Goal: Task Accomplishment & Management: Complete application form

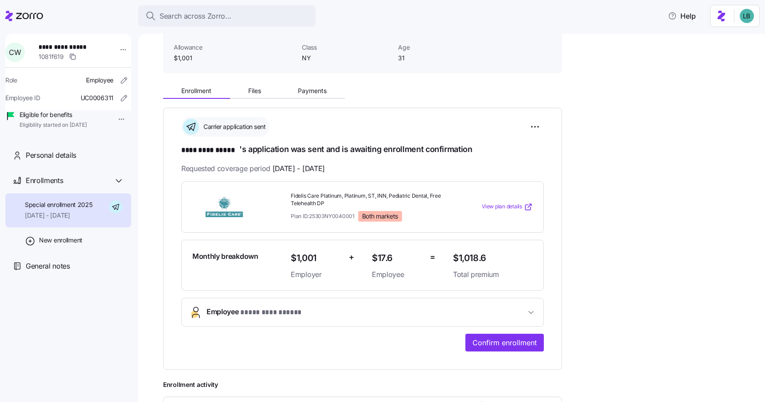
scroll to position [48, 0]
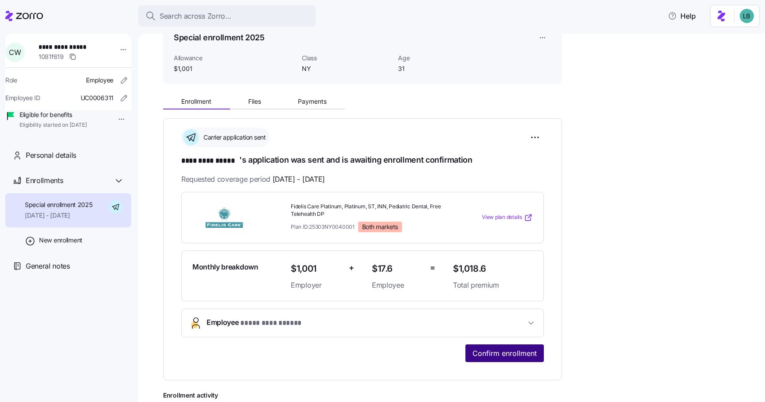
click at [496, 351] on span "Confirm enrollment" at bounding box center [505, 353] width 64 height 11
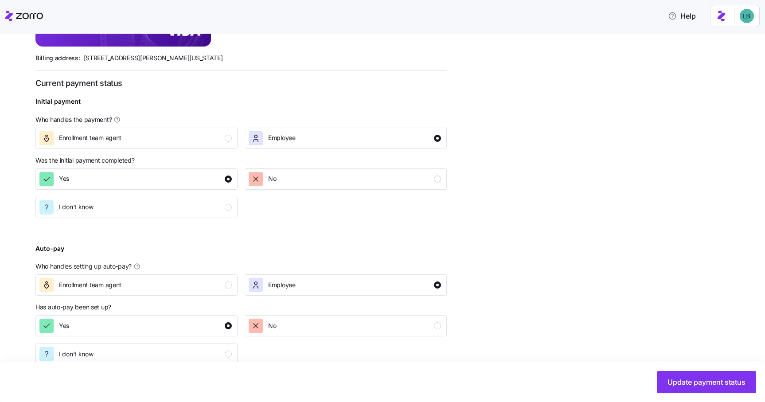
scroll to position [312, 0]
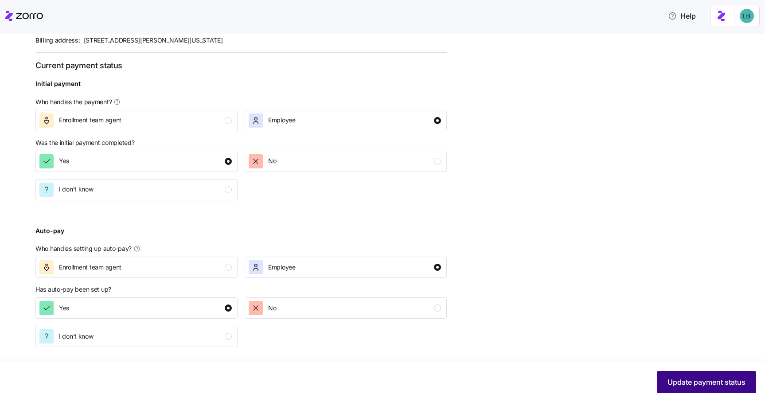
click at [700, 383] on span "Update payment status" at bounding box center [707, 382] width 78 height 11
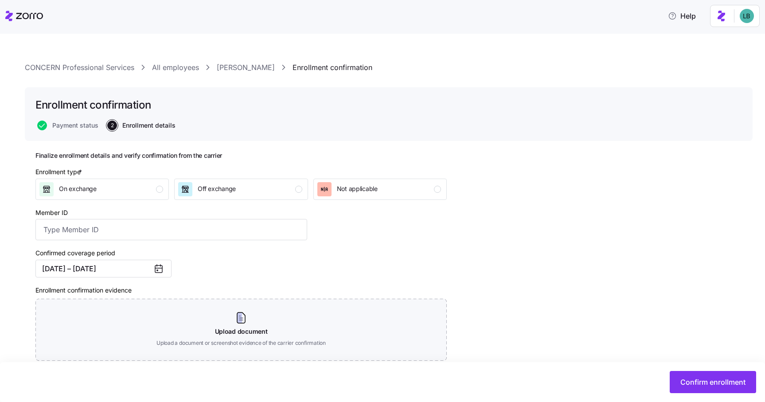
scroll to position [23, 0]
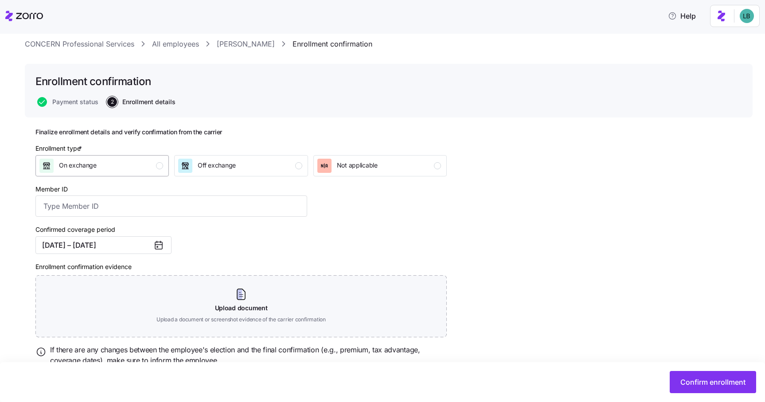
click at [146, 164] on div "On exchange" at bounding box center [101, 166] width 124 height 14
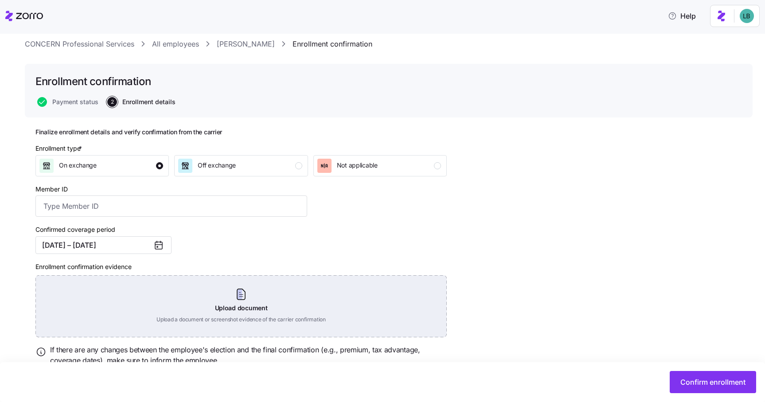
scroll to position [59, 0]
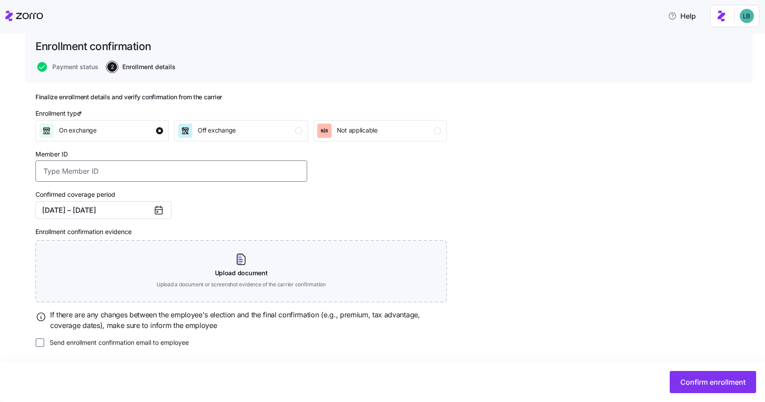
click at [84, 173] on input "Member ID" at bounding box center [171, 170] width 272 height 21
paste input "HX0016346294"
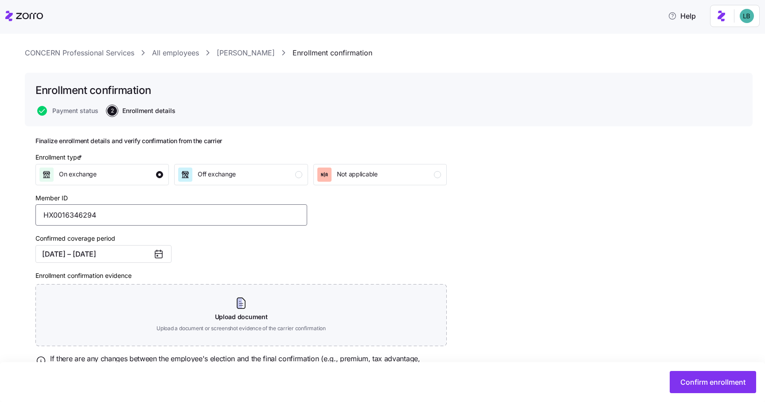
scroll to position [0, 0]
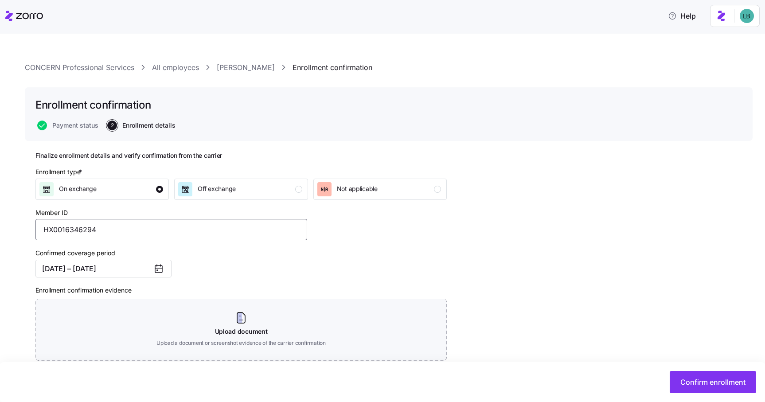
type input "HX0016346294"
click at [243, 69] on link "[PERSON_NAME]" at bounding box center [246, 67] width 58 height 11
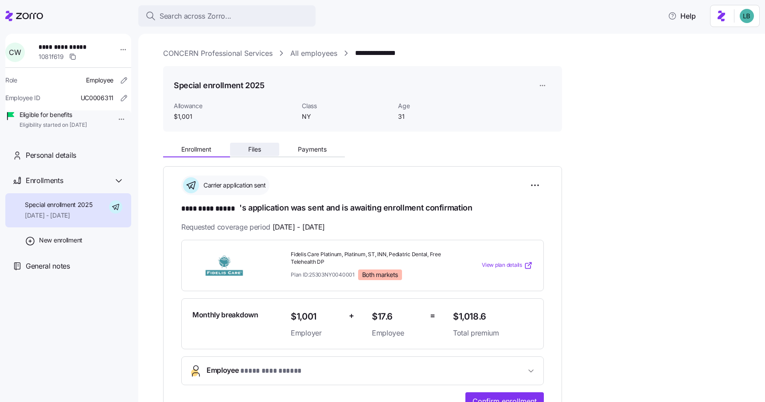
click at [257, 148] on span "Files" at bounding box center [254, 149] width 13 height 6
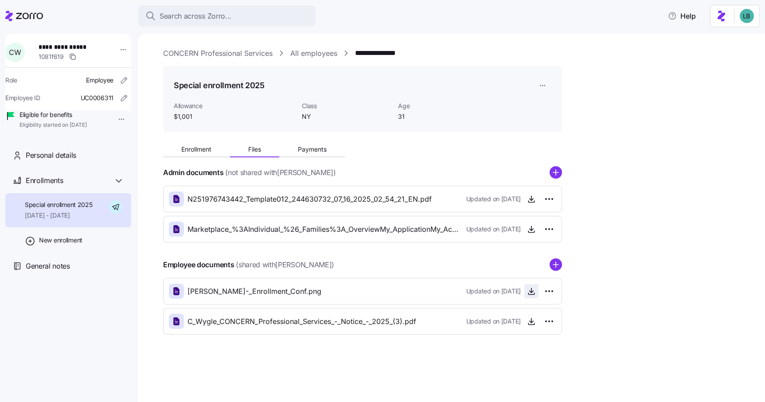
click at [530, 294] on icon "button" at bounding box center [531, 291] width 9 height 9
click at [532, 198] on icon "button" at bounding box center [531, 199] width 9 height 9
click at [383, 50] on link "**********" at bounding box center [384, 53] width 59 height 11
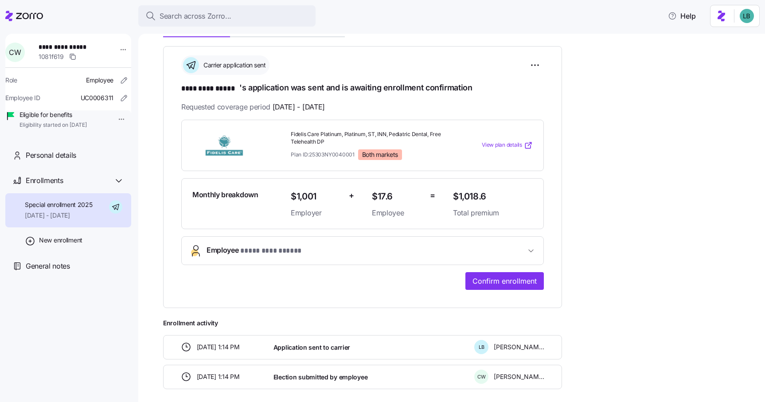
scroll to position [121, 0]
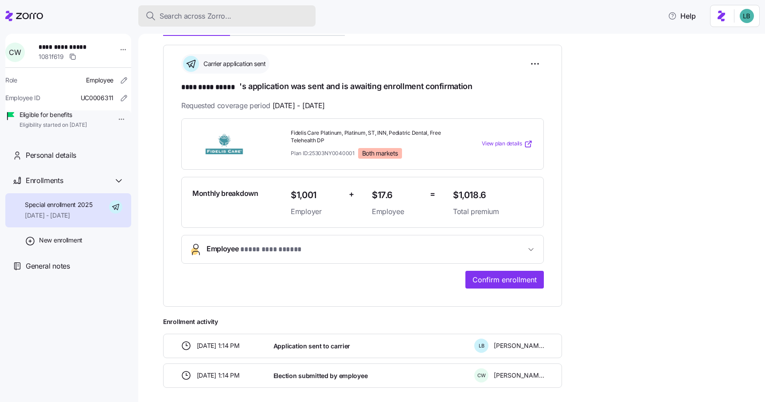
click at [192, 17] on span "Search across Zorro..." at bounding box center [196, 16] width 72 height 11
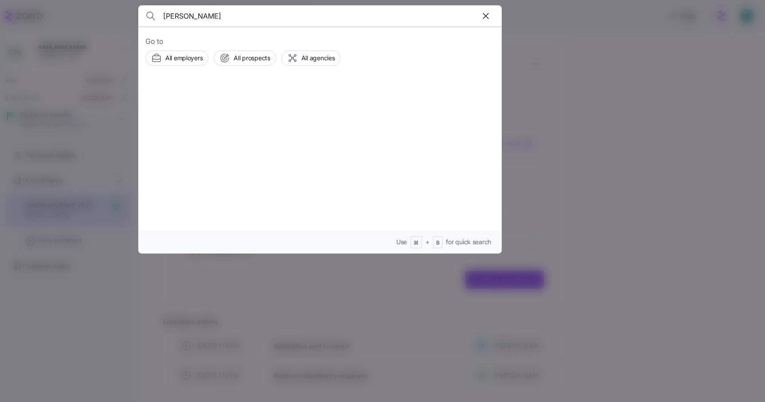
type input "[PERSON_NAME]"
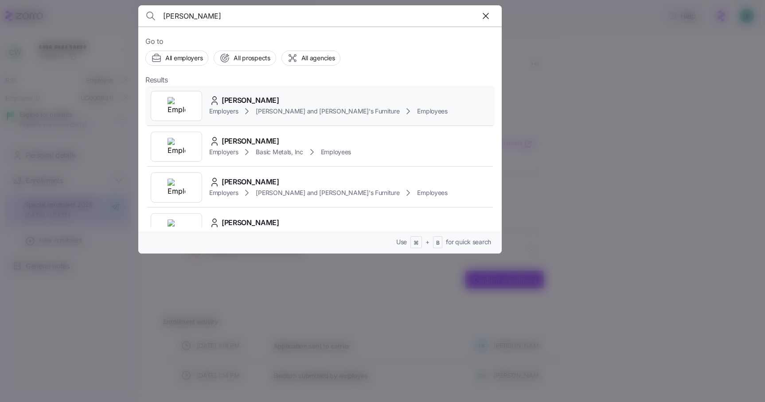
click at [252, 98] on span "[PERSON_NAME]" at bounding box center [251, 100] width 58 height 11
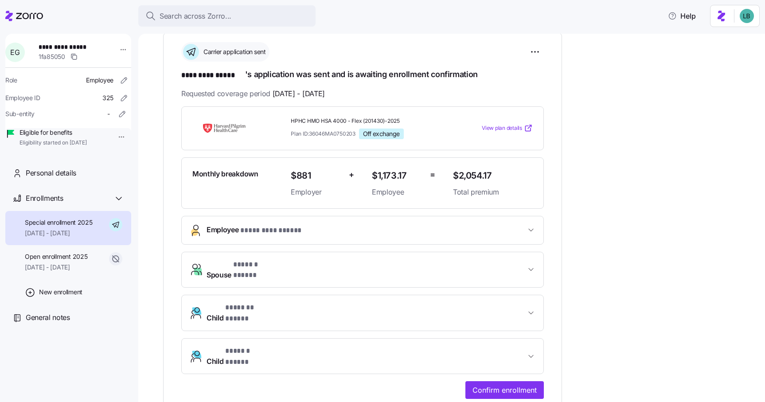
scroll to position [131, 0]
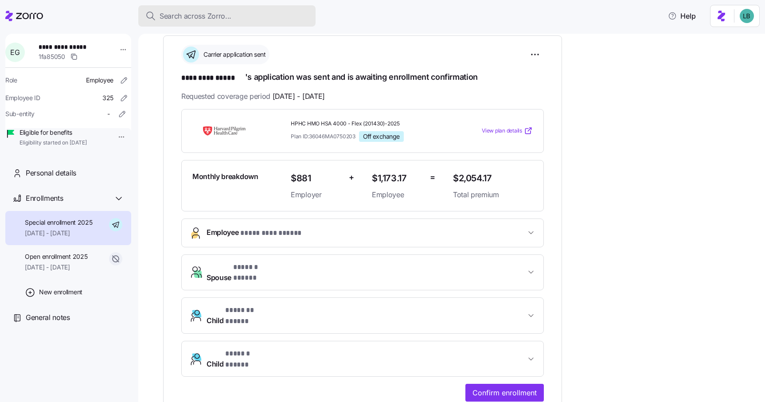
click at [170, 18] on span "Search across Zorro..." at bounding box center [196, 16] width 72 height 11
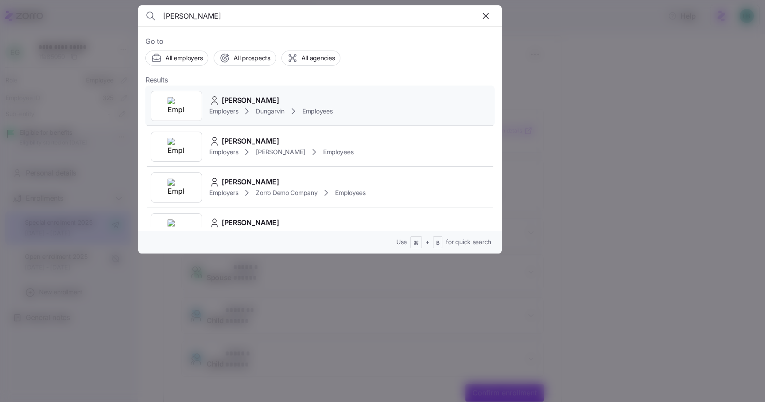
type input "[PERSON_NAME]"
click at [235, 101] on span "[PERSON_NAME]" at bounding box center [251, 100] width 58 height 11
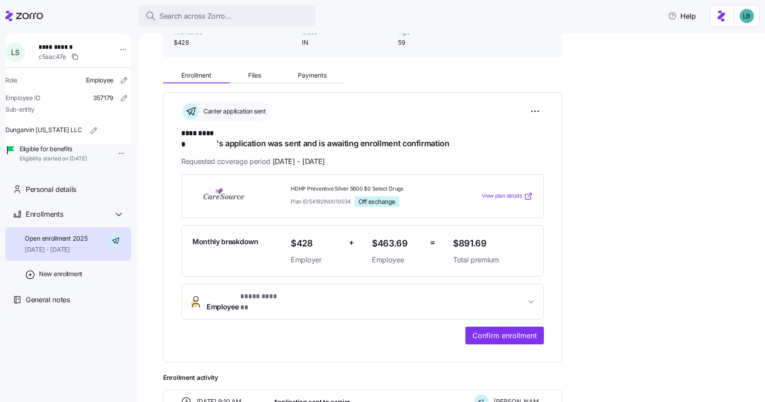
scroll to position [79, 0]
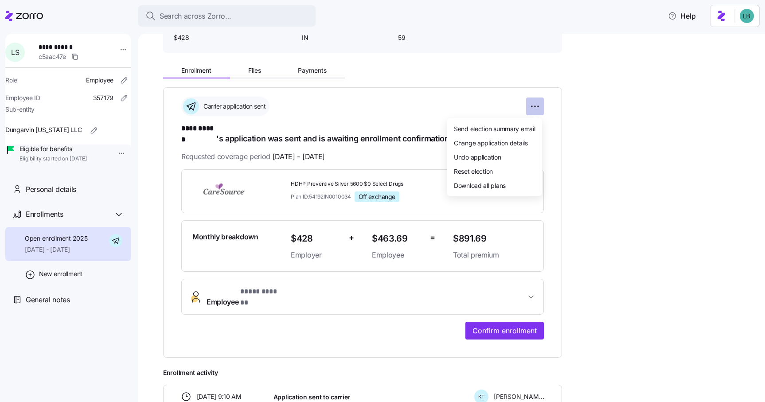
click at [536, 109] on html "**********" at bounding box center [382, 198] width 765 height 397
click at [493, 157] on span "Undo application" at bounding box center [477, 156] width 47 height 9
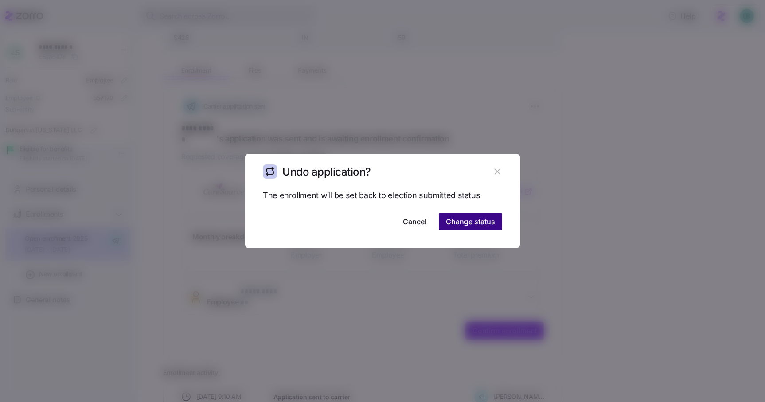
click at [469, 224] on span "Change status" at bounding box center [470, 221] width 49 height 11
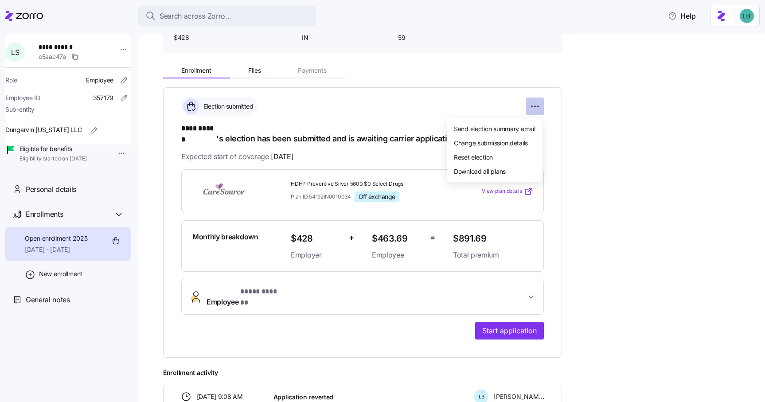
click at [535, 110] on html "**********" at bounding box center [382, 198] width 765 height 397
click at [487, 156] on span "Reset election" at bounding box center [473, 156] width 39 height 9
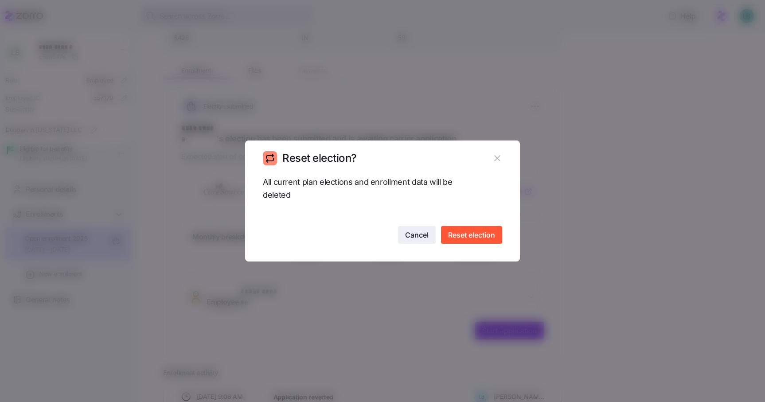
click at [416, 236] on span "Cancel" at bounding box center [416, 235] width 23 height 11
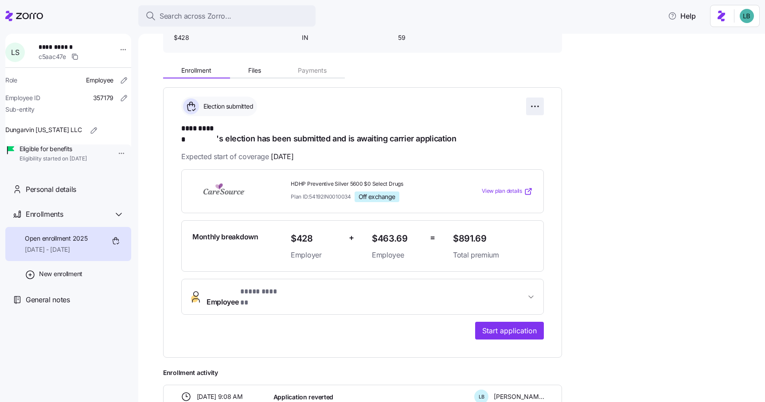
click at [535, 106] on html "**********" at bounding box center [382, 198] width 765 height 397
click at [532, 106] on html "**********" at bounding box center [382, 198] width 765 height 397
click at [534, 107] on html "**********" at bounding box center [382, 198] width 765 height 397
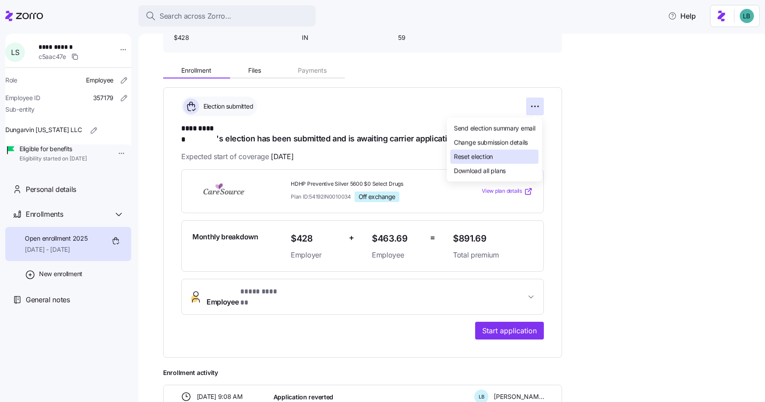
click at [504, 158] on div "Reset election" at bounding box center [494, 157] width 88 height 14
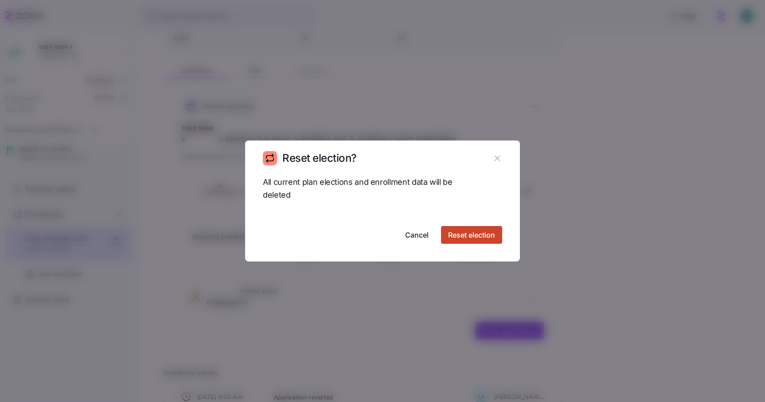
click at [469, 242] on button "Reset election" at bounding box center [471, 235] width 61 height 18
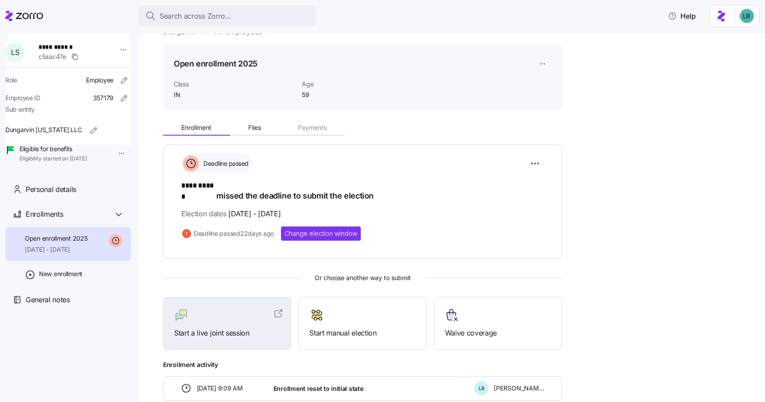
scroll to position [0, 0]
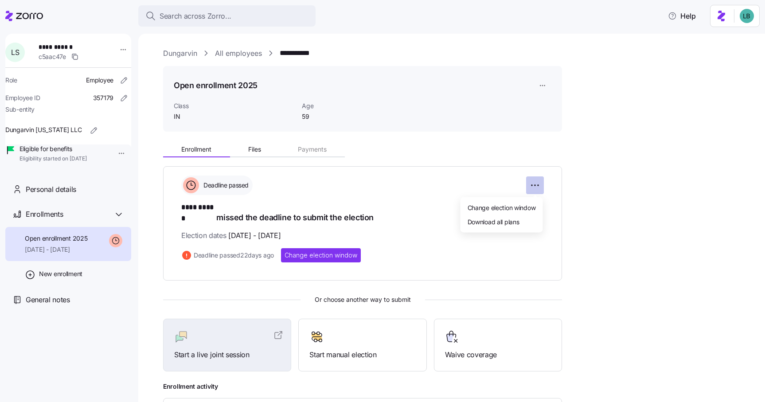
click at [536, 185] on html "**********" at bounding box center [382, 198] width 765 height 397
click at [621, 275] on html "**********" at bounding box center [382, 198] width 765 height 397
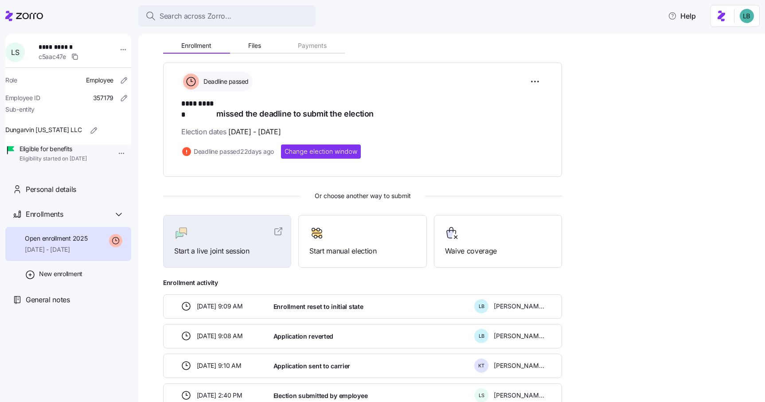
scroll to position [183, 0]
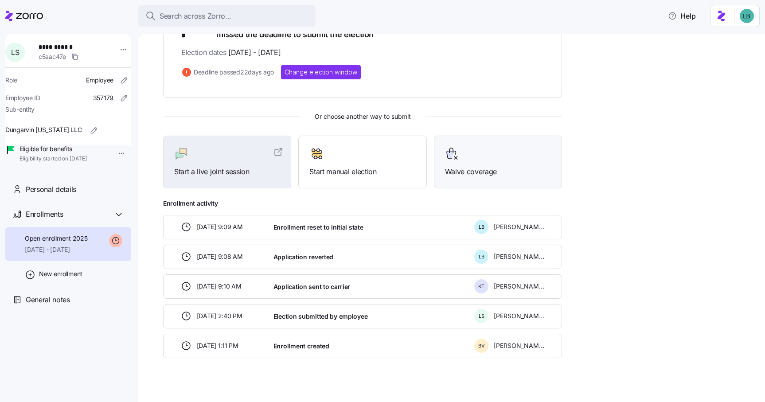
click at [513, 147] on div at bounding box center [498, 154] width 106 height 14
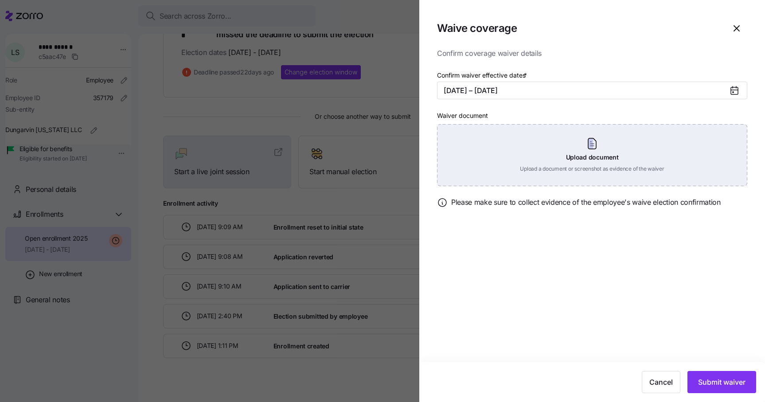
click at [579, 155] on div "Upload document Upload a document or screenshot as evidence of the waiver" at bounding box center [592, 155] width 310 height 62
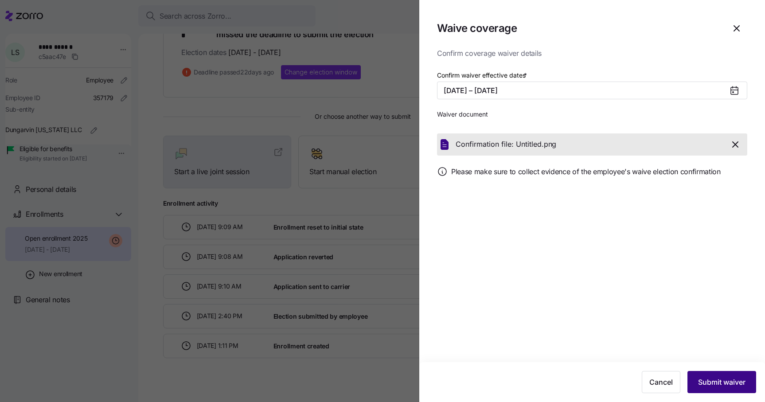
click at [729, 383] on span "Submit waiver" at bounding box center [721, 382] width 47 height 11
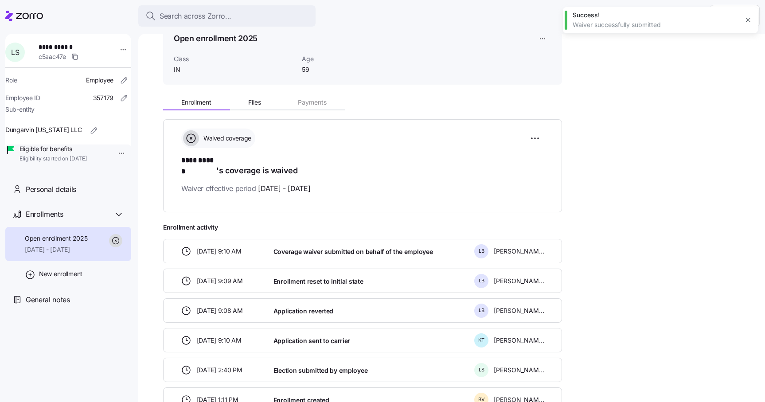
scroll to position [0, 0]
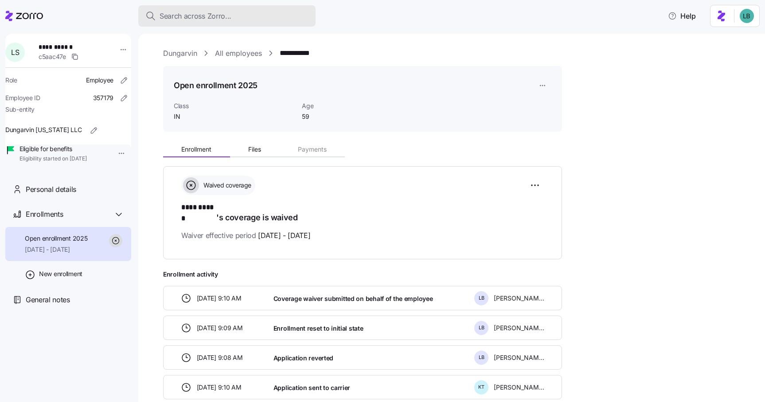
click at [181, 13] on span "Search across Zorro..." at bounding box center [196, 16] width 72 height 11
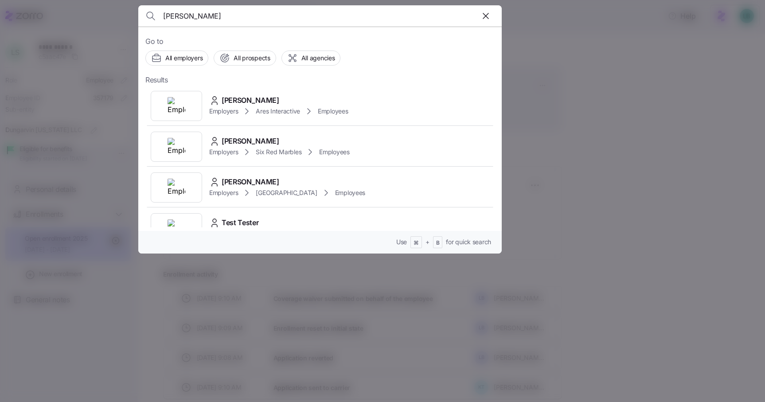
type input "[PERSON_NAME]"
click at [250, 98] on span "[PERSON_NAME]" at bounding box center [251, 100] width 58 height 11
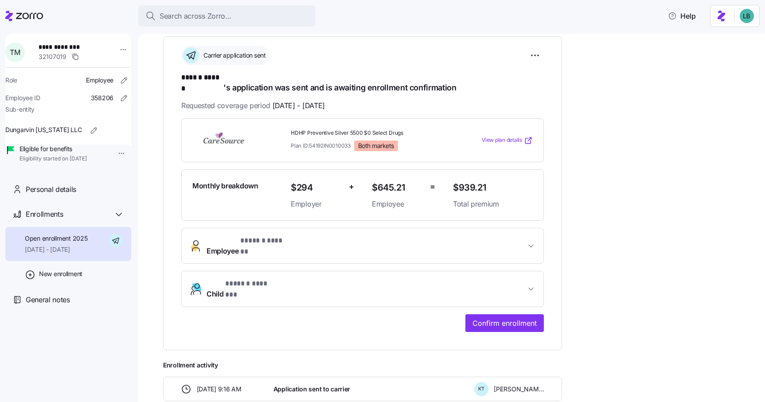
scroll to position [150, 0]
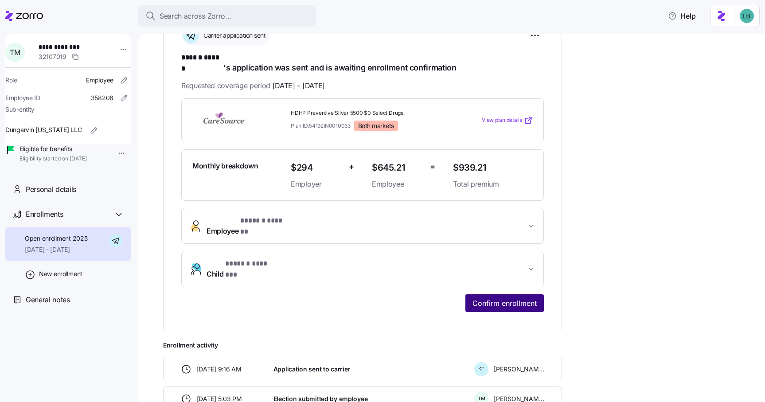
click at [519, 298] on span "Confirm enrollment" at bounding box center [505, 303] width 64 height 11
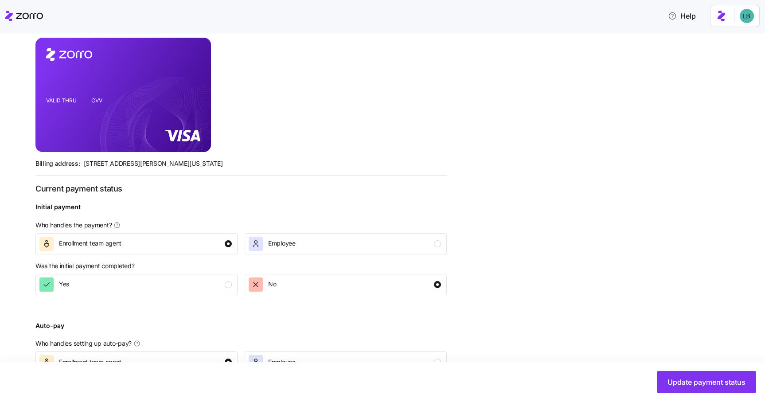
scroll to position [255, 0]
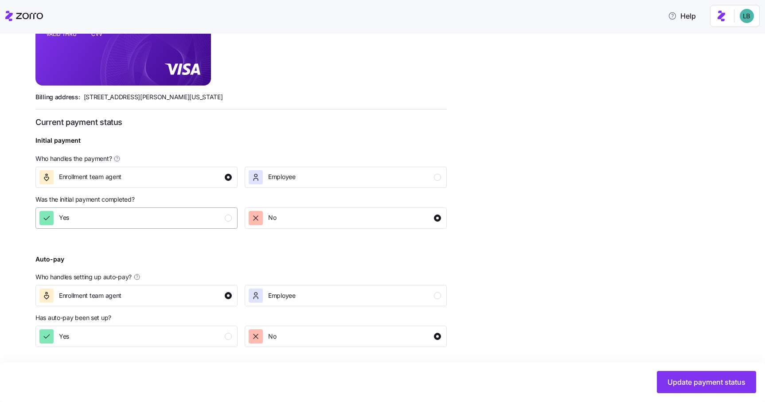
click at [203, 220] on div "Yes" at bounding box center [135, 218] width 192 height 14
click at [219, 339] on div "Yes" at bounding box center [135, 336] width 192 height 14
click at [674, 384] on span "Update payment status" at bounding box center [707, 382] width 78 height 11
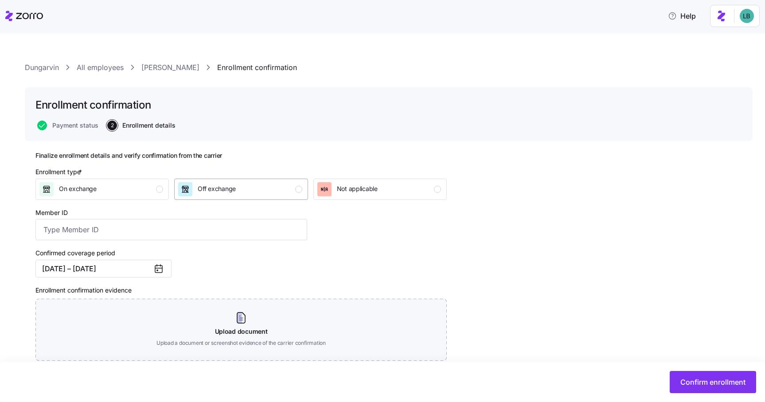
click at [289, 191] on div "Off exchange" at bounding box center [240, 189] width 124 height 14
click at [144, 232] on input "Member ID" at bounding box center [171, 229] width 272 height 21
paste input "112793843"
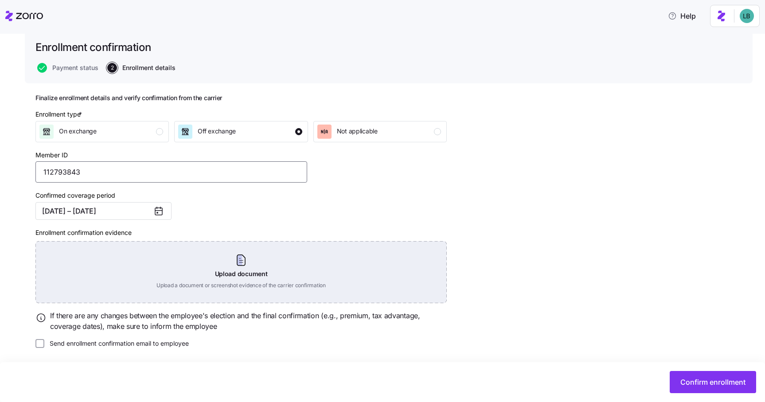
scroll to position [59, 0]
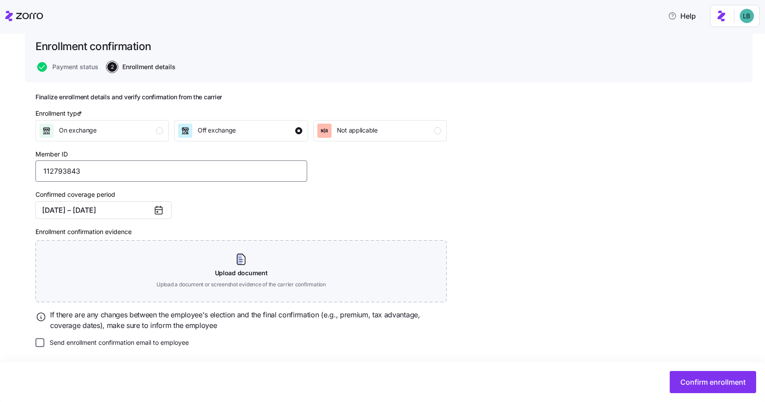
type input "112793843"
click at [40, 342] on input "Send enrollment confirmation email to employee" at bounding box center [39, 342] width 9 height 9
click at [742, 390] on button "Confirm enrollment" at bounding box center [713, 382] width 86 height 22
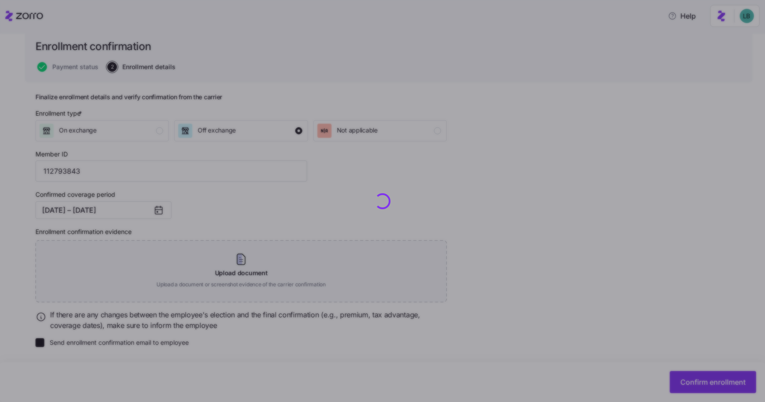
checkbox input "false"
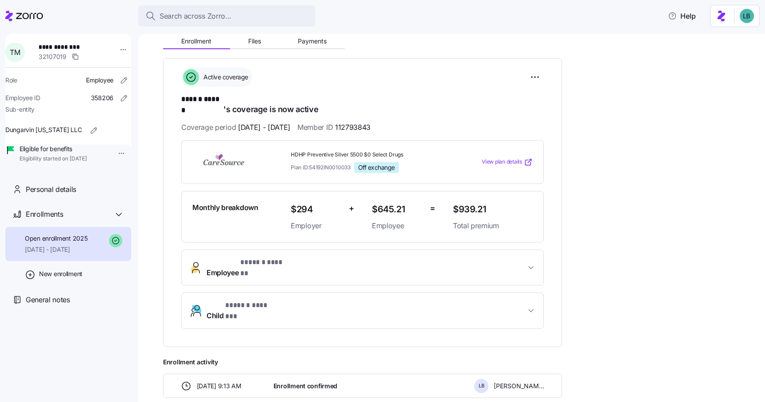
scroll to position [119, 0]
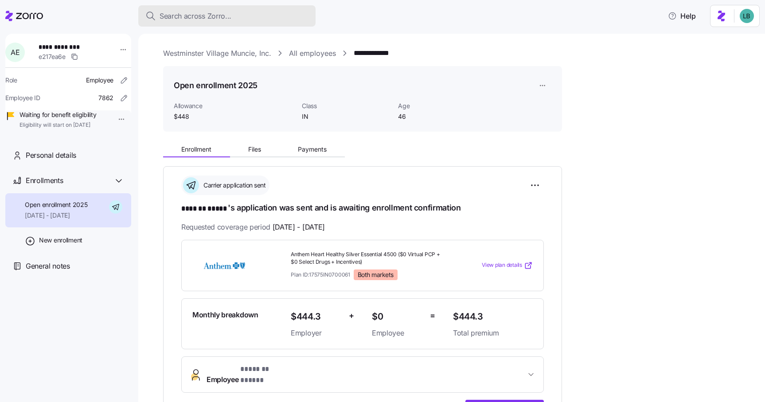
click at [177, 18] on span "Search across Zorro..." at bounding box center [196, 16] width 72 height 11
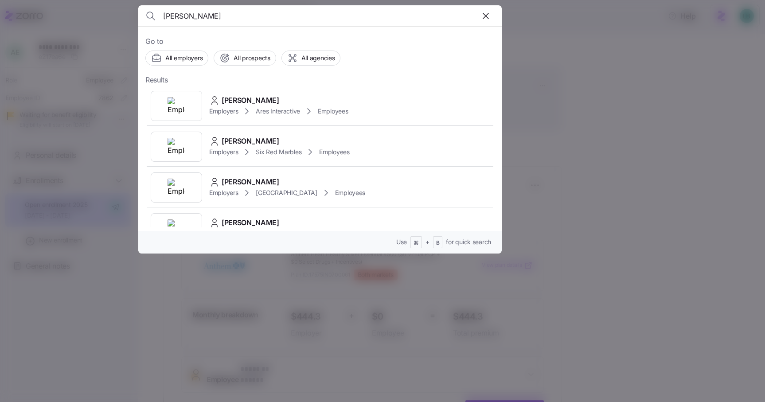
type input "[PERSON_NAME]"
click at [245, 100] on span "[PERSON_NAME]" at bounding box center [251, 100] width 58 height 11
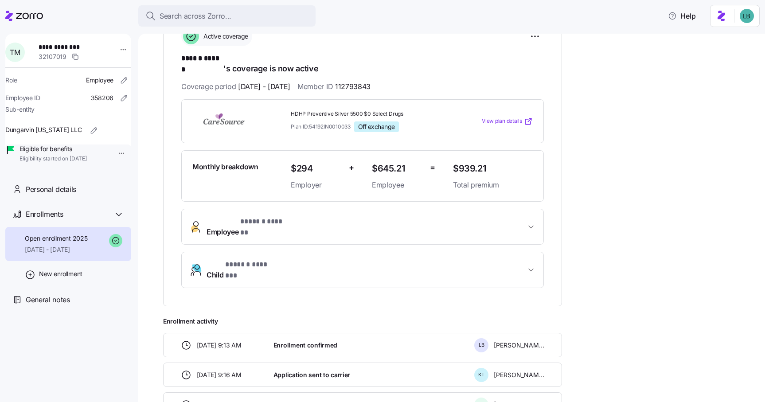
scroll to position [149, 0]
click at [254, 216] on span "* ****** ****** *" at bounding box center [263, 221] width 46 height 11
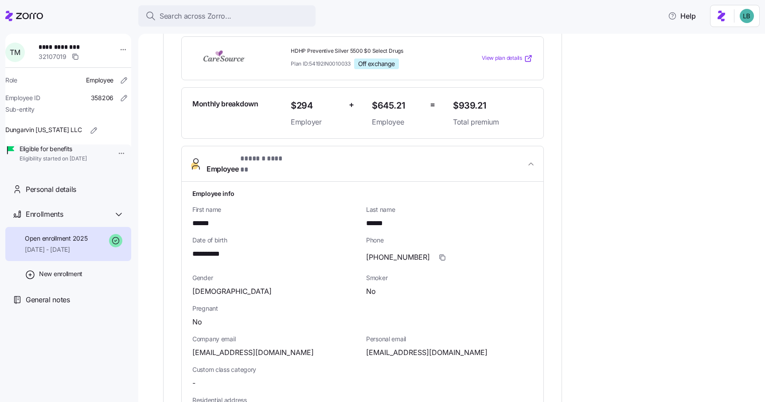
scroll to position [213, 0]
click at [213, 248] on span "**********" at bounding box center [209, 253] width 35 height 11
copy span "****"
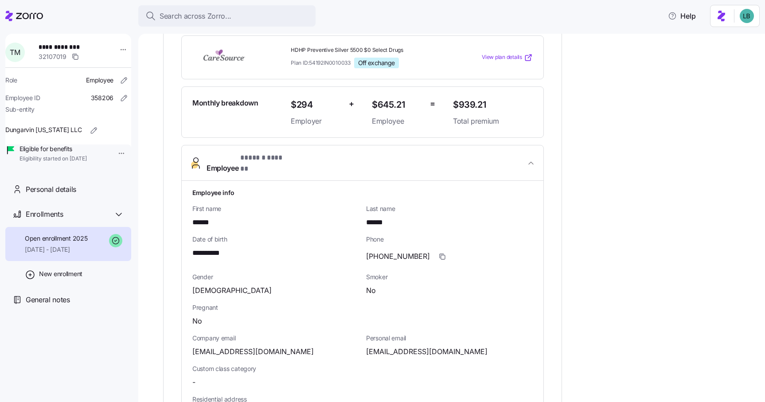
click at [406, 346] on span "[EMAIL_ADDRESS][DOMAIN_NAME]" at bounding box center [426, 351] width 121 height 11
copy span "teresa4miller48"
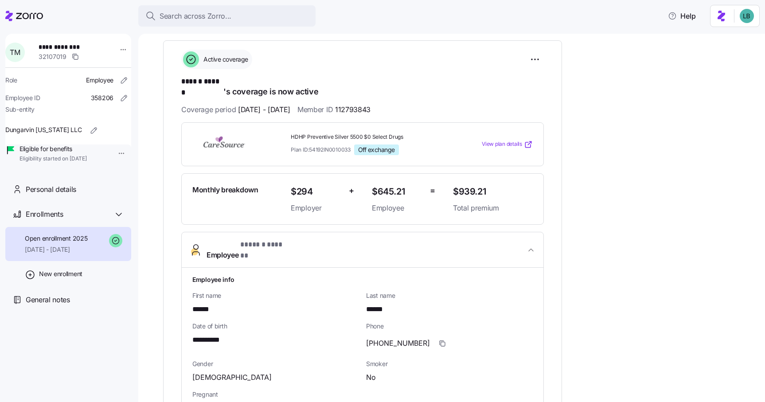
scroll to position [0, 0]
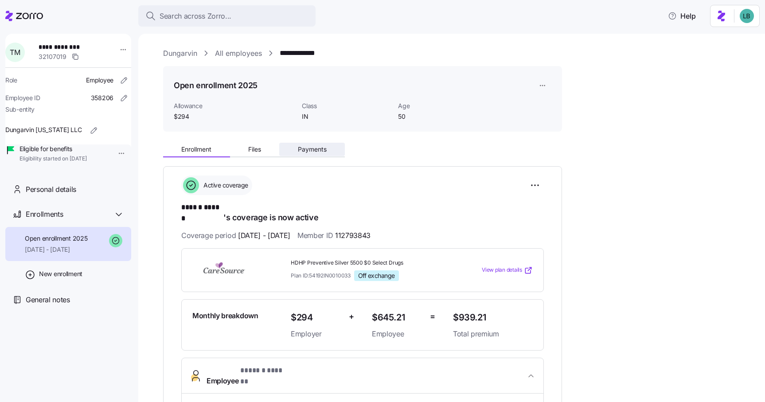
click at [301, 151] on span "Payments" at bounding box center [312, 149] width 29 height 6
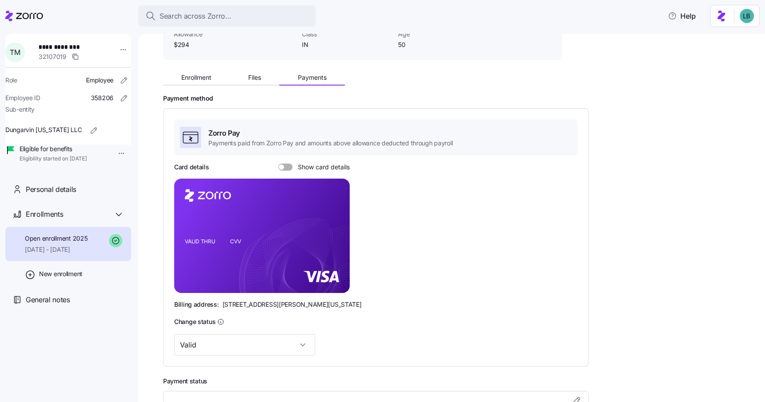
scroll to position [78, 0]
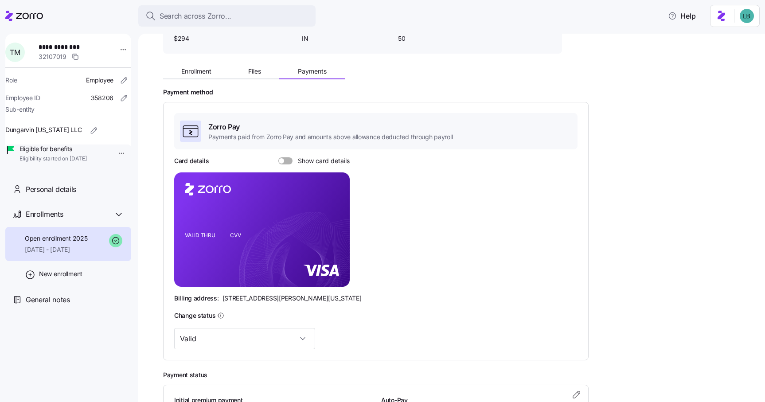
click at [287, 158] on span at bounding box center [288, 160] width 9 height 7
click at [278, 157] on input "Show card details" at bounding box center [278, 157] width 0 height 0
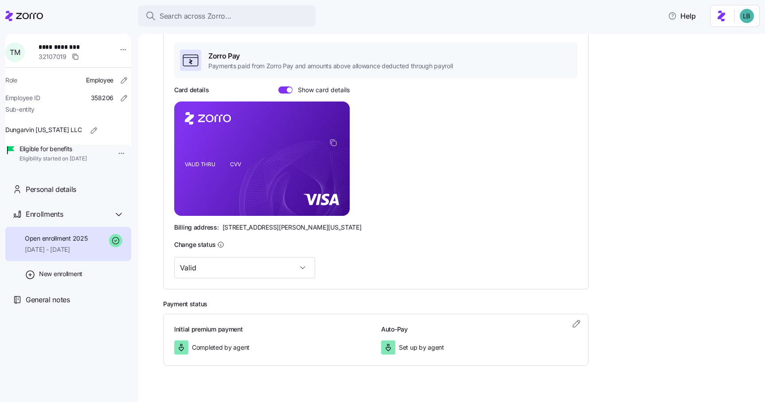
scroll to position [157, 0]
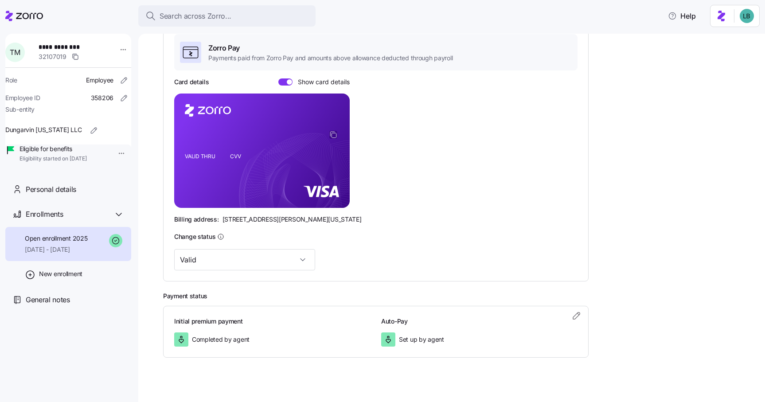
click at [334, 135] on icon "copy-to-clipboard" at bounding box center [333, 135] width 8 height 8
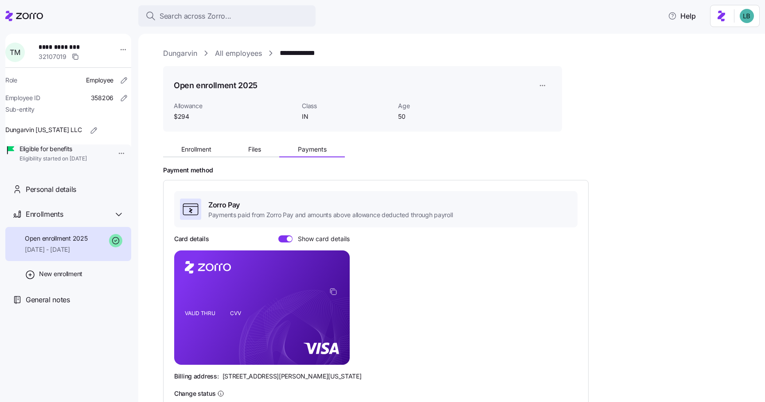
click at [303, 55] on link "**********" at bounding box center [301, 53] width 43 height 11
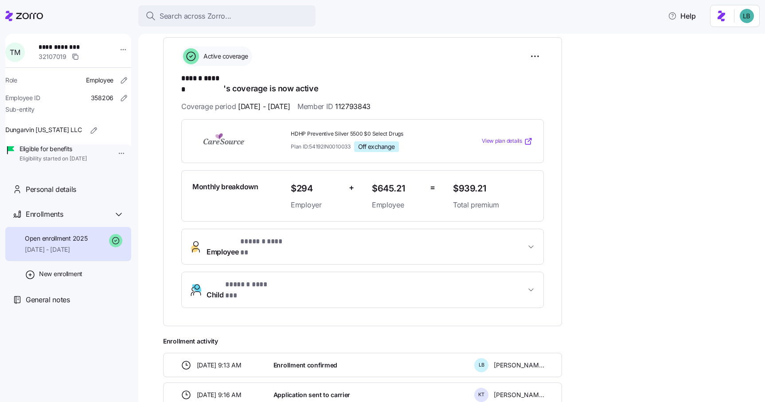
scroll to position [113, 0]
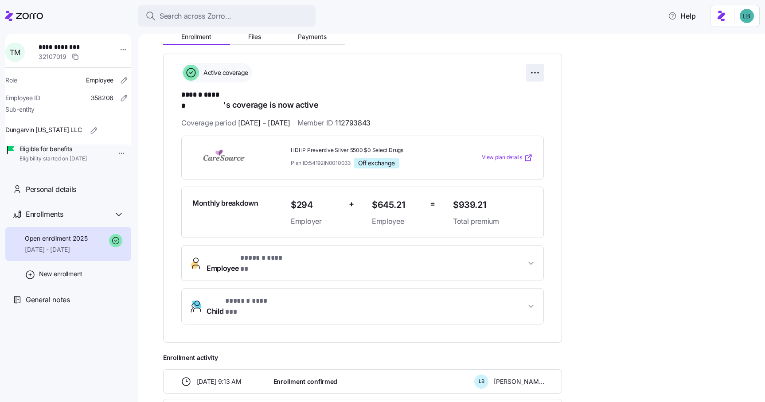
click at [541, 72] on html "**********" at bounding box center [382, 198] width 765 height 397
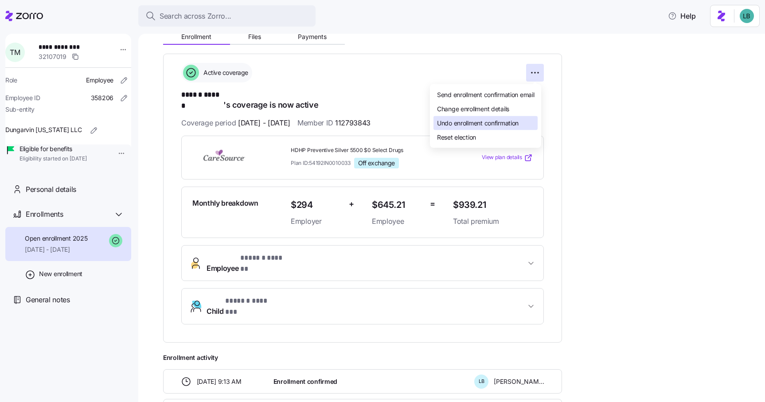
click at [505, 125] on span "Undo enrollment confirmation" at bounding box center [478, 122] width 82 height 9
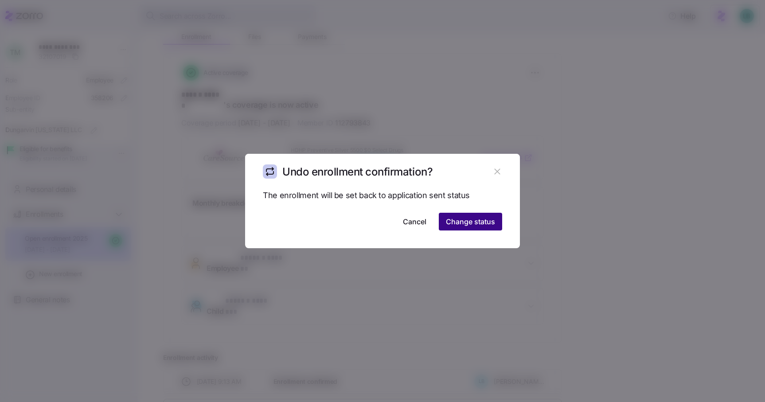
click at [481, 220] on span "Change status" at bounding box center [470, 221] width 49 height 11
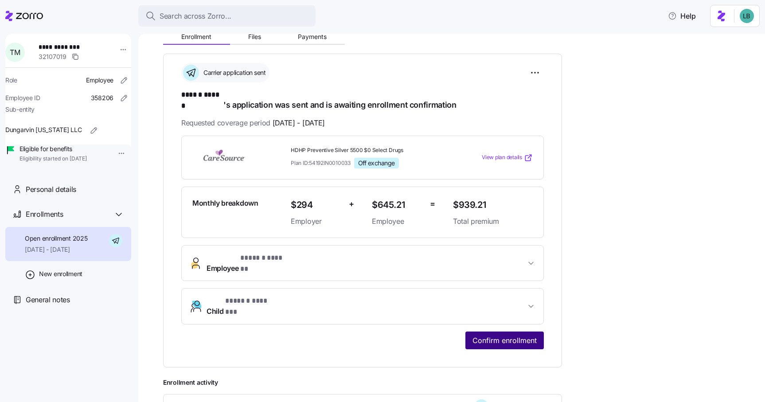
click at [490, 335] on span "Confirm enrollment" at bounding box center [505, 340] width 64 height 11
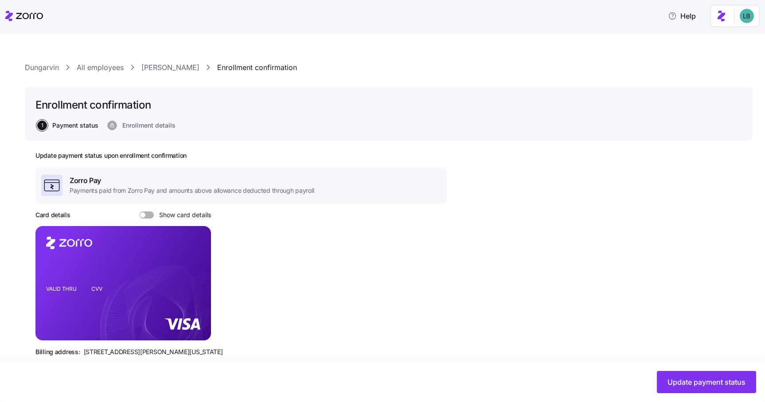
click at [166, 69] on link "[PERSON_NAME]" at bounding box center [170, 67] width 58 height 11
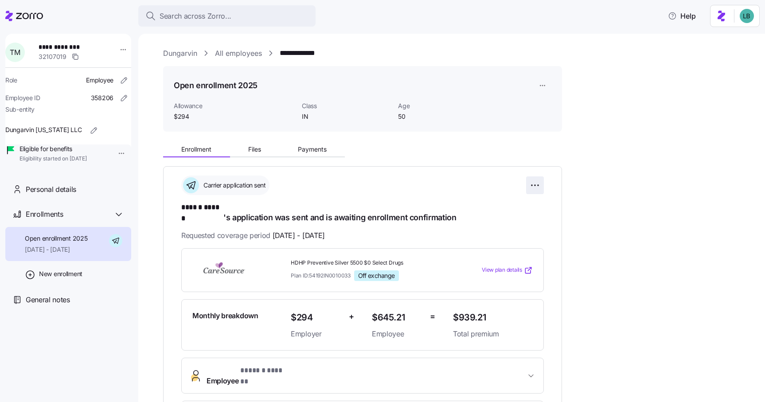
click at [535, 185] on html "**********" at bounding box center [382, 198] width 765 height 397
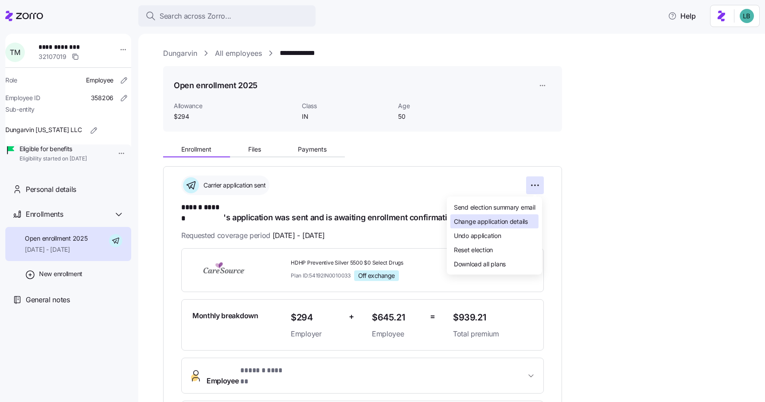
click at [510, 223] on span "Change application details" at bounding box center [491, 221] width 74 height 9
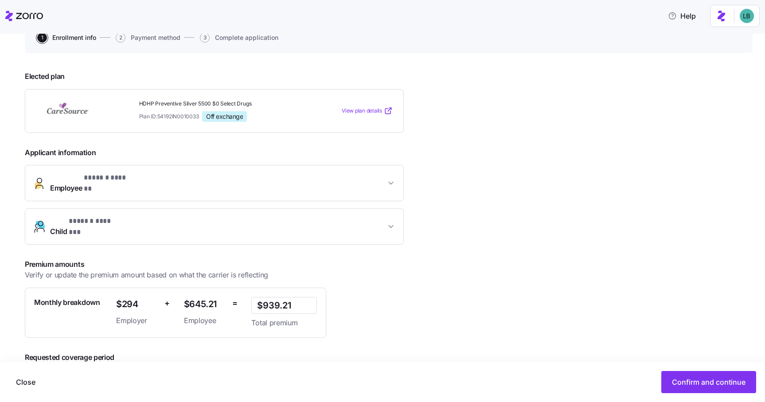
scroll to position [132, 0]
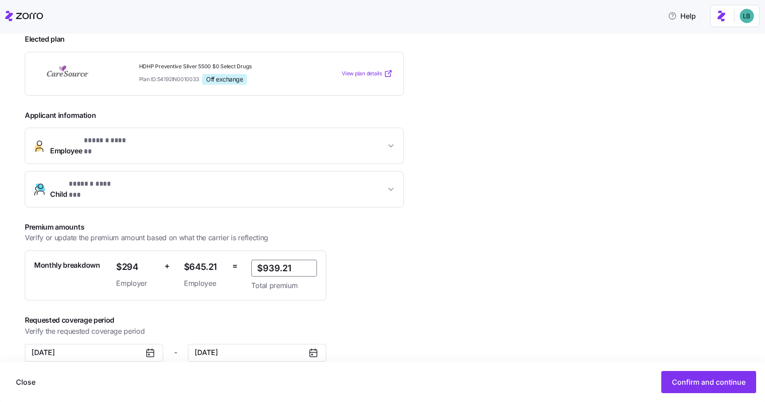
click at [287, 260] on input "$939.21" at bounding box center [284, 268] width 66 height 17
paste input "1,041.24"
type input "$1,041.24"
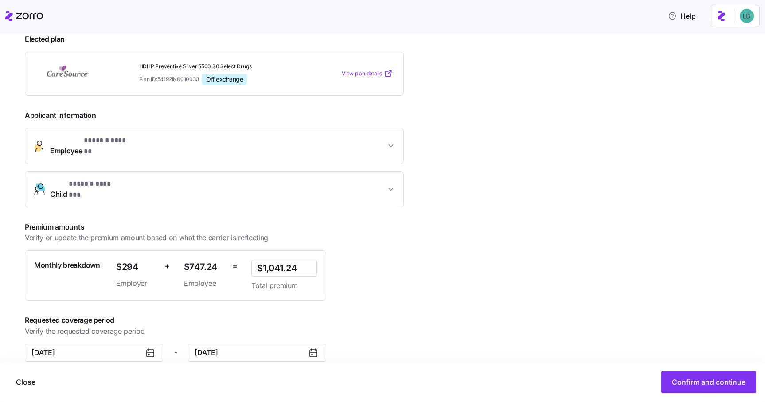
click at [347, 293] on div "**********" at bounding box center [230, 194] width 411 height 335
click at [677, 381] on span "Confirm and continue" at bounding box center [709, 382] width 74 height 11
click at [700, 381] on span "Confirm and continue" at bounding box center [709, 382] width 74 height 11
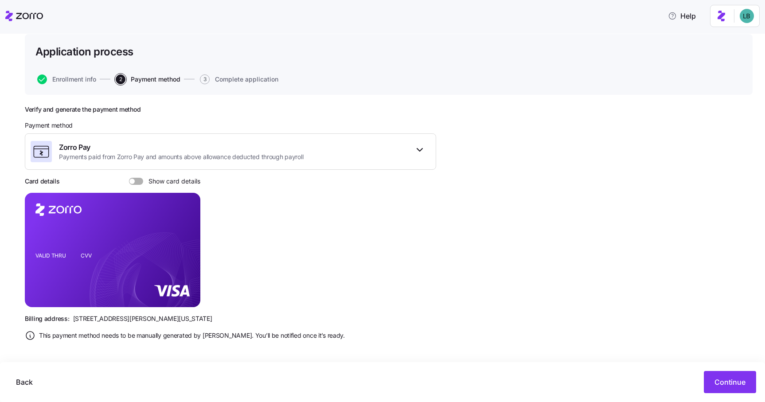
scroll to position [54, 0]
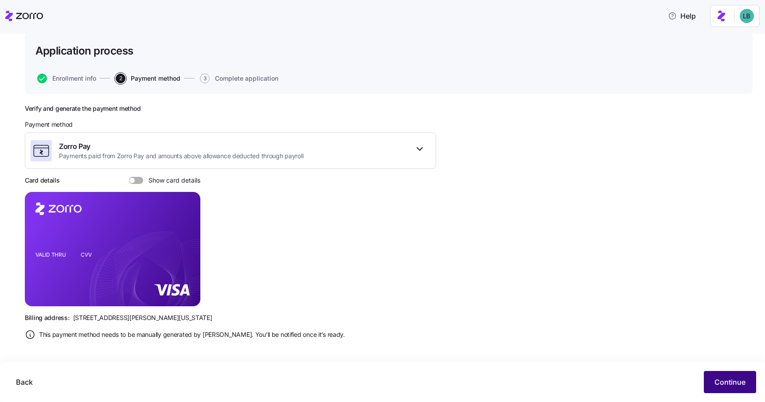
click at [725, 383] on span "Continue" at bounding box center [730, 382] width 31 height 11
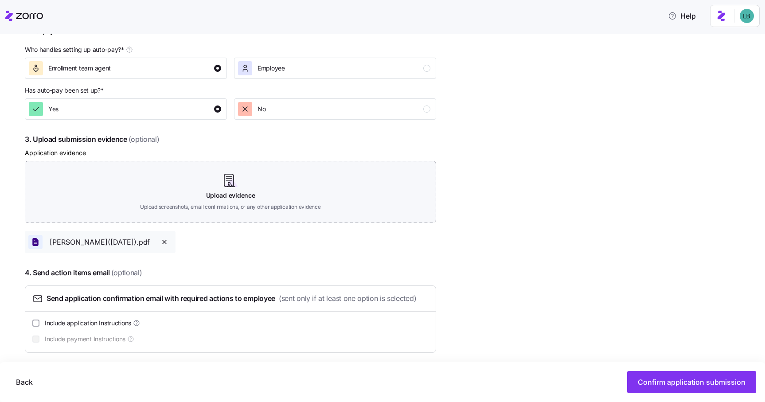
scroll to position [405, 0]
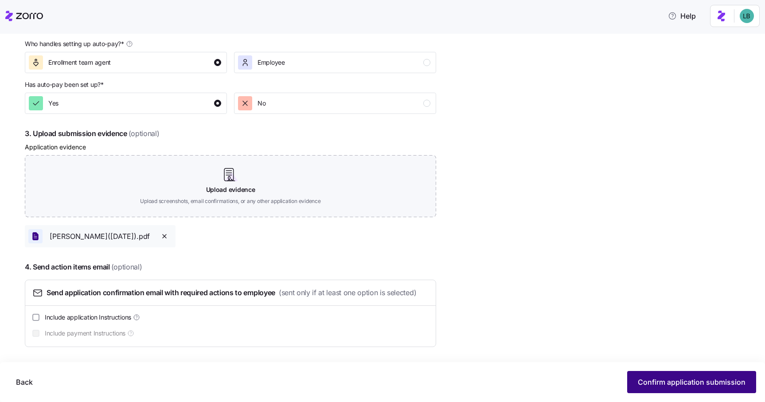
click at [668, 382] on span "Confirm application submission" at bounding box center [692, 382] width 108 height 11
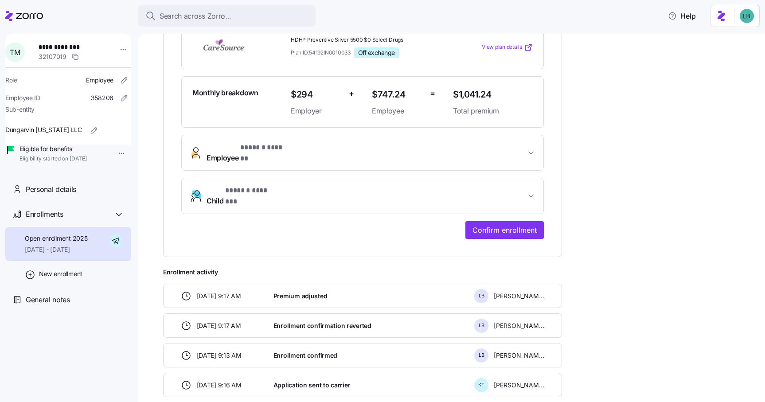
scroll to position [223, 0]
click at [516, 224] on span "Confirm enrollment" at bounding box center [505, 229] width 64 height 11
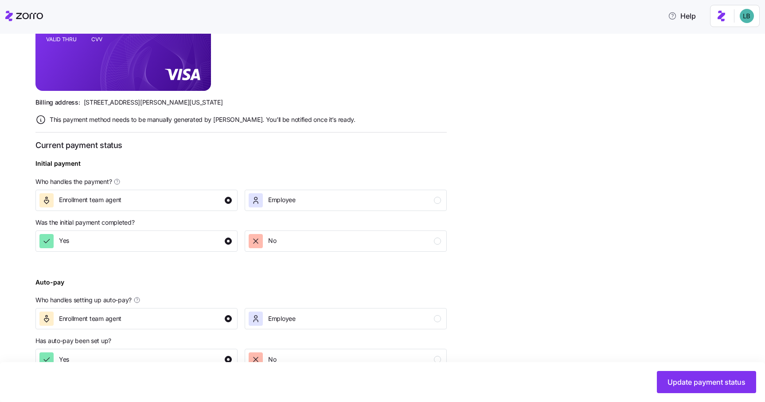
scroll to position [273, 0]
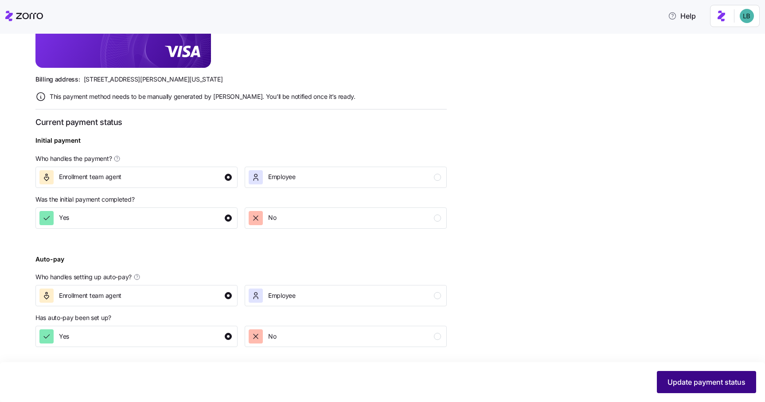
click at [668, 382] on span "Update payment status" at bounding box center [707, 382] width 78 height 11
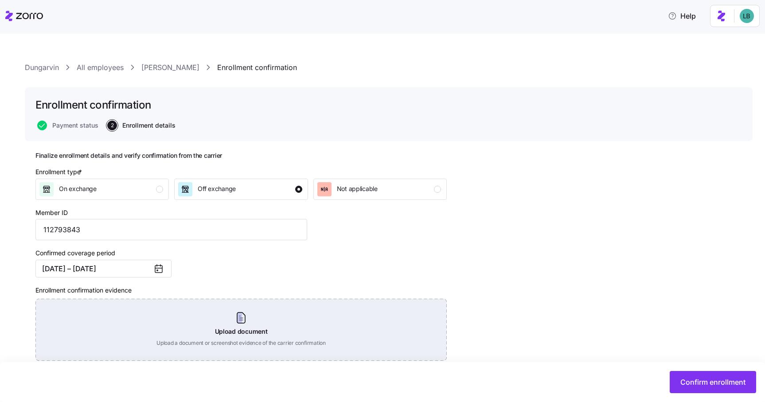
click at [178, 323] on div "Upload document Upload a document or screenshot evidence of the carrier confirm…" at bounding box center [240, 330] width 411 height 62
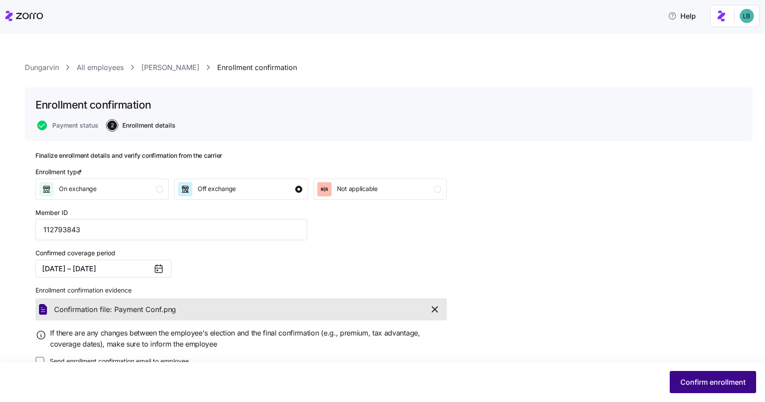
click at [697, 383] on span "Confirm enrollment" at bounding box center [712, 382] width 65 height 11
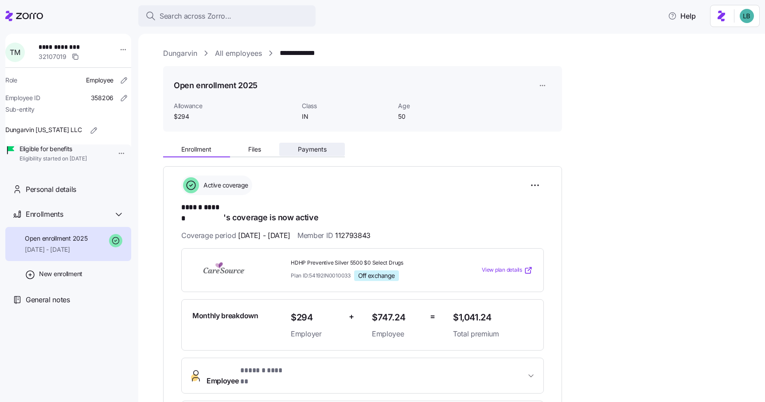
click at [311, 150] on span "Payments" at bounding box center [312, 149] width 29 height 6
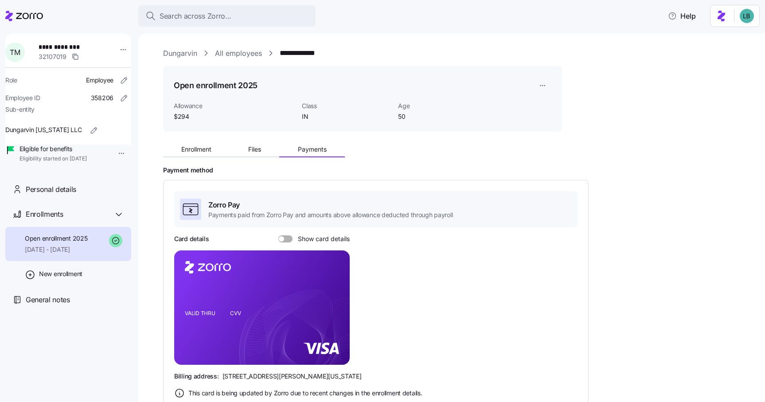
scroll to position [2, 0]
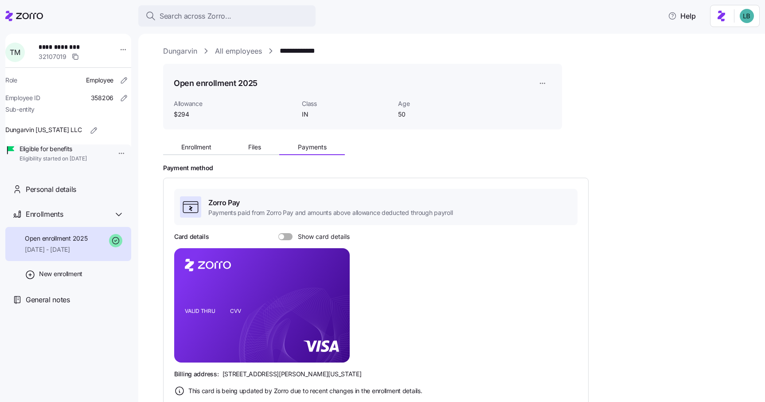
click at [287, 235] on span at bounding box center [288, 236] width 9 height 7
click at [278, 233] on input "Show card details" at bounding box center [278, 233] width 0 height 0
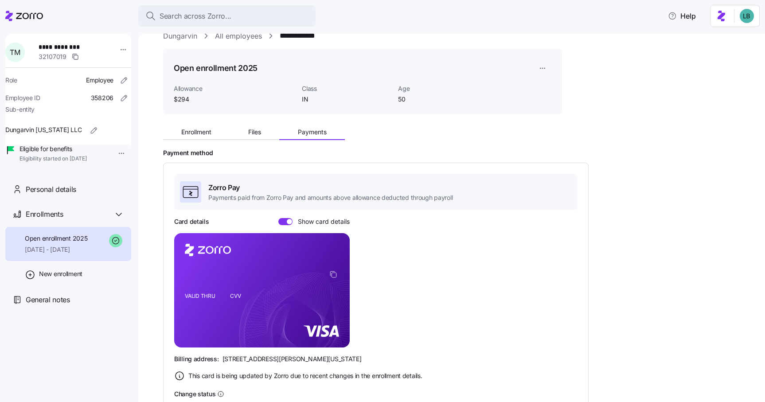
scroll to position [0, 0]
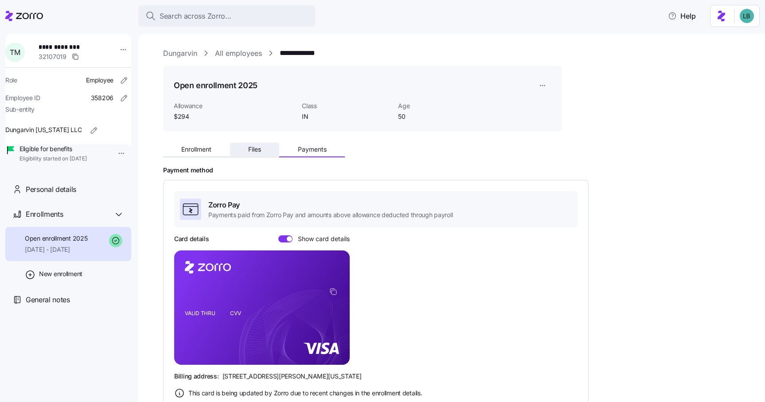
click at [251, 151] on span "Files" at bounding box center [254, 149] width 13 height 6
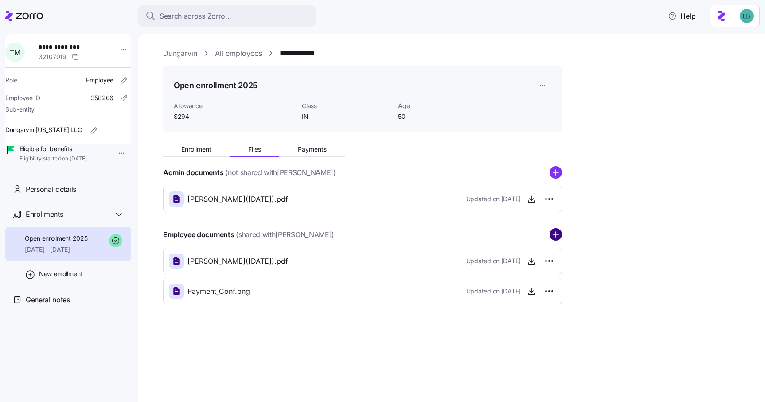
click at [557, 231] on circle "add icon" at bounding box center [556, 235] width 12 height 12
